Goal: Transaction & Acquisition: Purchase product/service

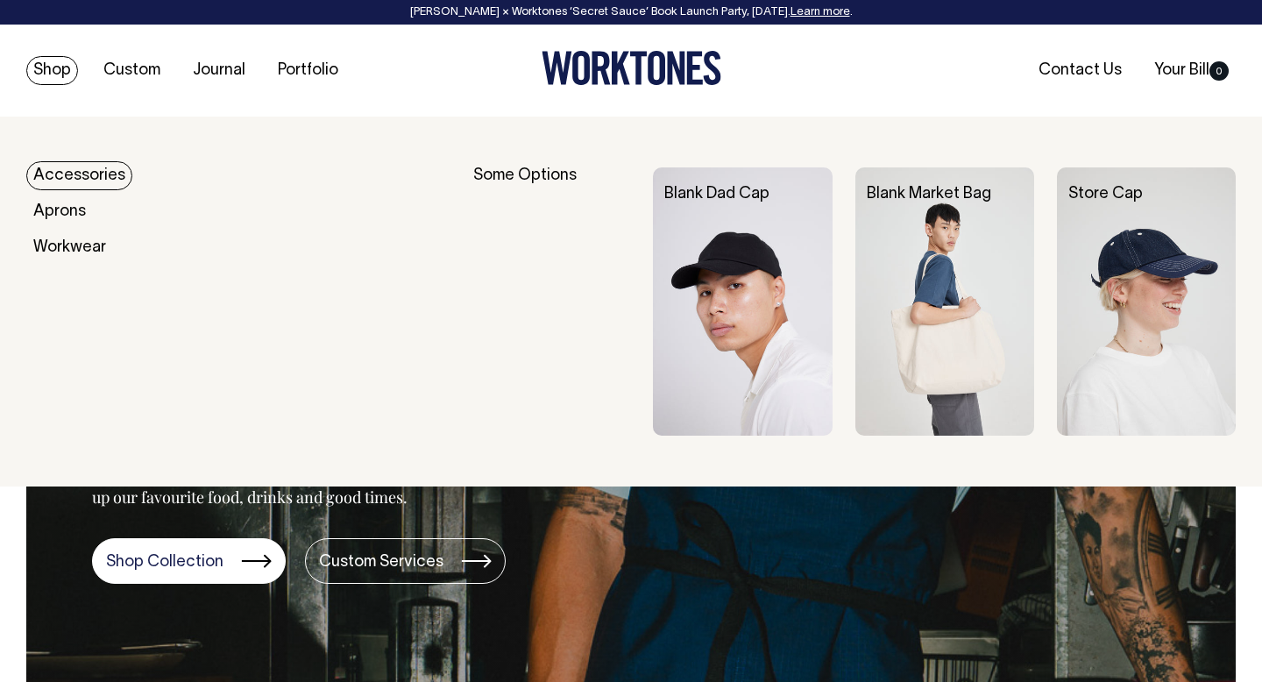
click at [66, 171] on link "Accessories" at bounding box center [79, 175] width 106 height 29
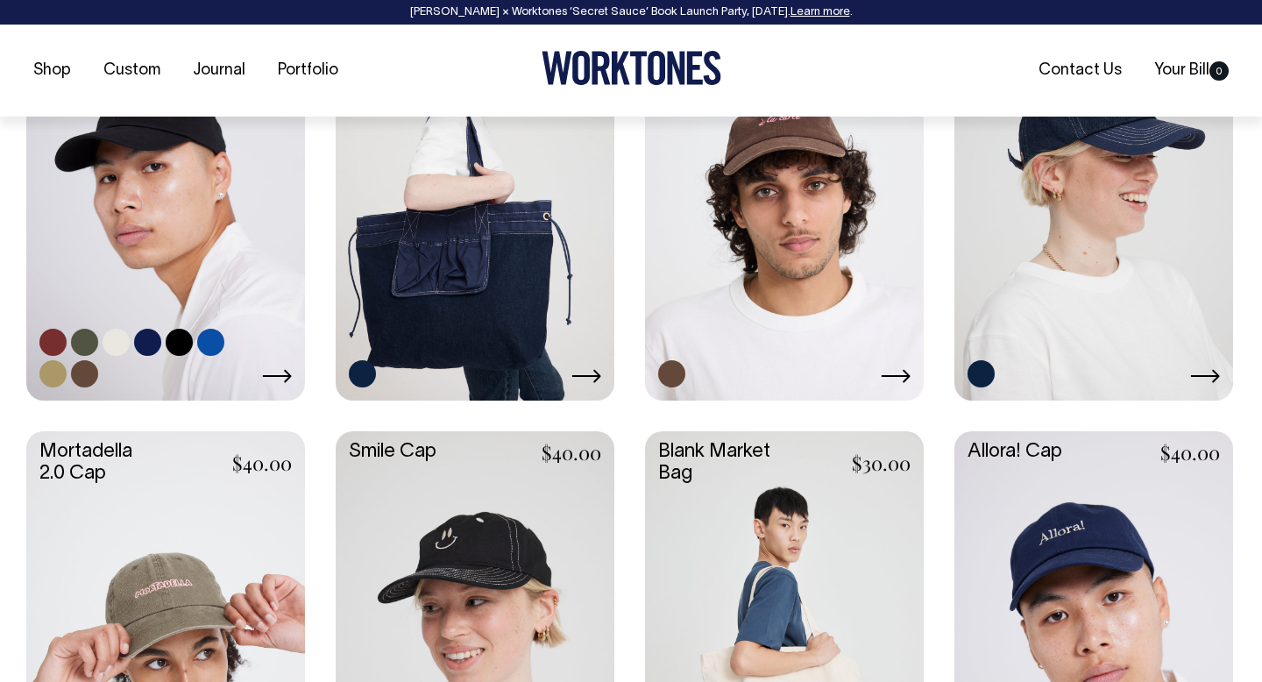
scroll to position [891, 0]
click at [149, 191] on link at bounding box center [165, 189] width 279 height 415
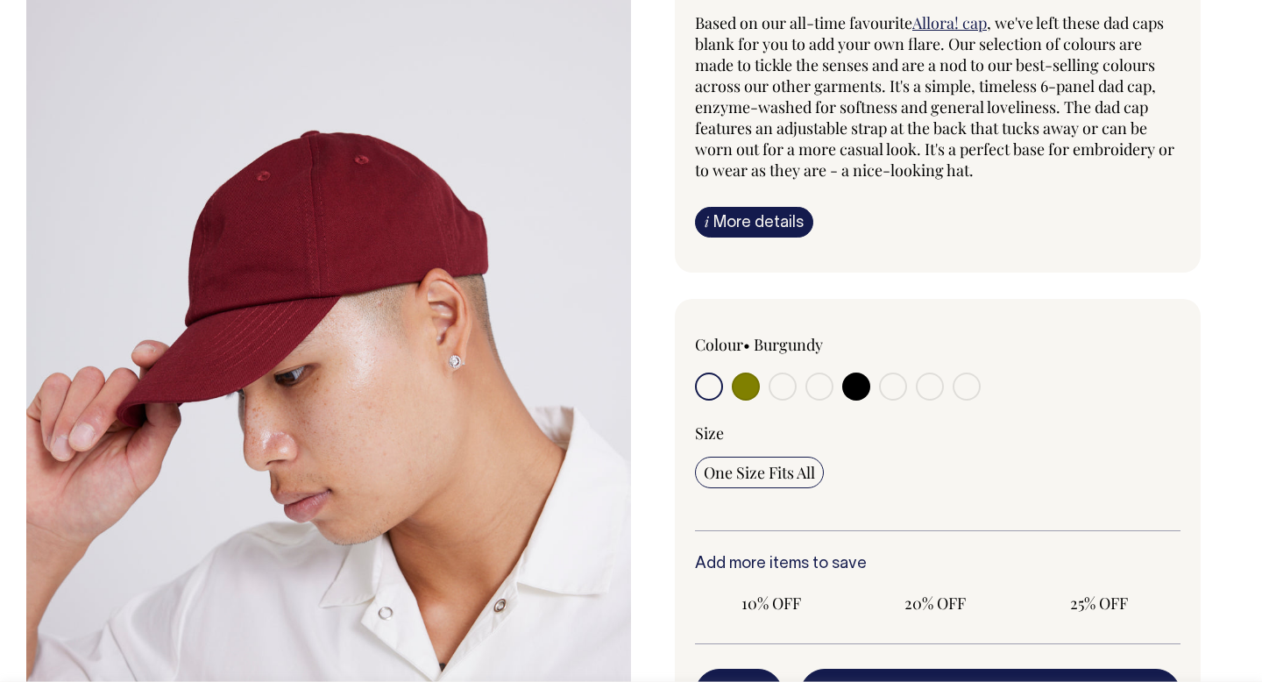
scroll to position [425, 0]
